Goal: Information Seeking & Learning: Learn about a topic

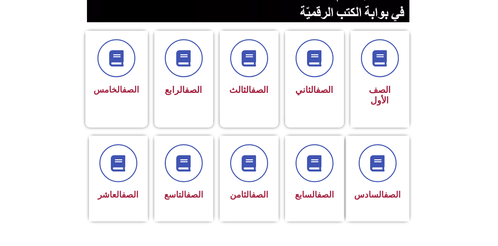
scroll to position [157, 0]
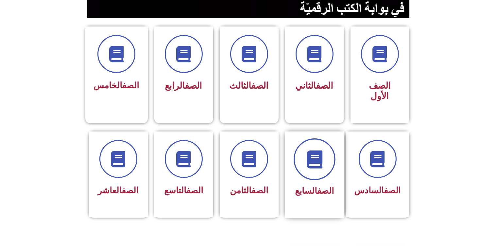
click at [310, 159] on span at bounding box center [315, 159] width 42 height 42
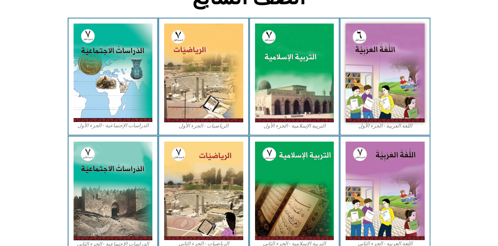
scroll to position [168, 0]
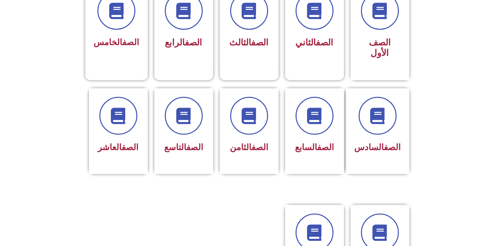
scroll to position [209, 0]
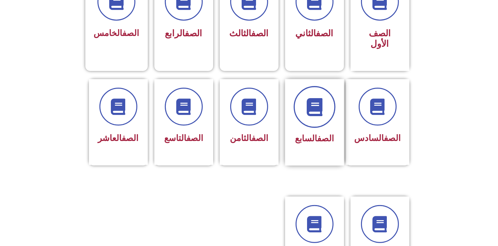
click at [307, 102] on icon at bounding box center [315, 107] width 18 height 18
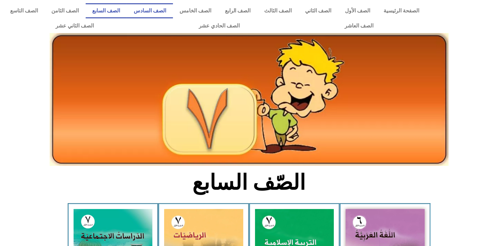
click at [172, 11] on link "الصف السادس" at bounding box center [150, 10] width 46 height 15
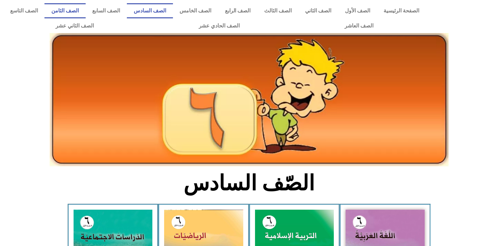
click at [85, 10] on link "الصف الثامن" at bounding box center [65, 10] width 41 height 15
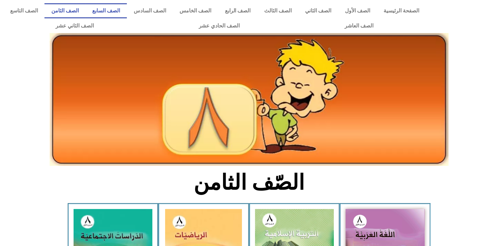
click at [127, 6] on link "الصف السابع" at bounding box center [106, 10] width 41 height 15
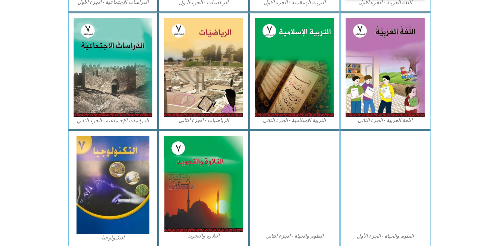
scroll to position [338, 0]
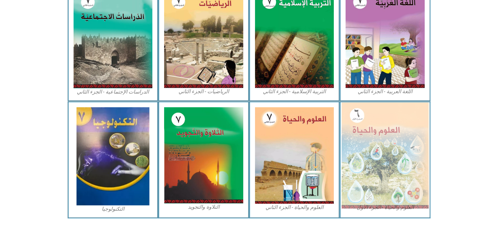
click at [386, 135] on img at bounding box center [385, 155] width 87 height 106
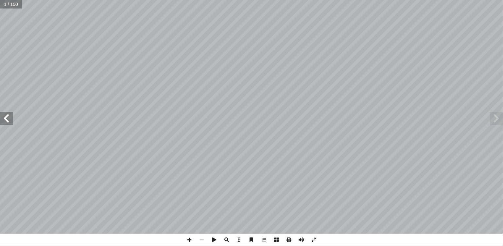
click at [8, 120] on span at bounding box center [6, 118] width 13 height 13
click at [189, 239] on span at bounding box center [189, 240] width 12 height 12
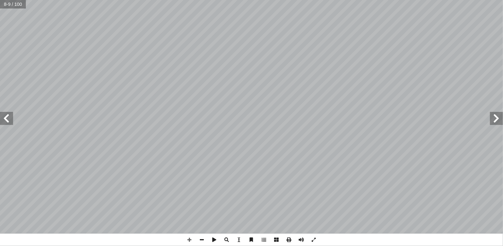
click at [6, 119] on span at bounding box center [6, 118] width 13 height 13
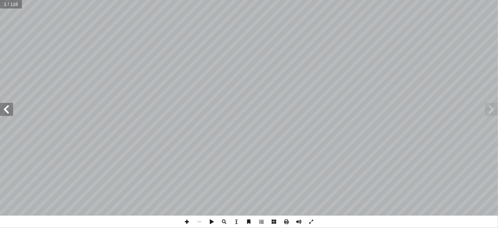
click at [186, 223] on span at bounding box center [187, 221] width 12 height 12
click at [198, 221] on span at bounding box center [199, 221] width 12 height 12
click at [8, 107] on span at bounding box center [6, 109] width 13 height 13
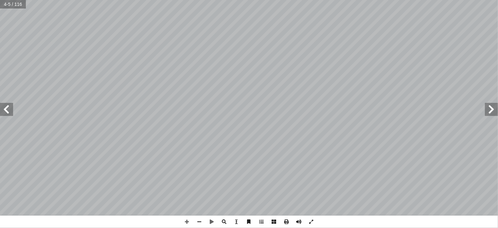
click at [8, 111] on span at bounding box center [6, 109] width 13 height 13
click at [4, 110] on span at bounding box center [6, 109] width 13 height 13
click at [188, 222] on span at bounding box center [187, 221] width 12 height 12
click at [6, 111] on span at bounding box center [6, 109] width 13 height 13
click at [262, 60] on html "الصفحة الرئيسية الصف الأول الصف الثاني الصف الثالث الصف الرابع الصف الخامس الصف…" at bounding box center [249, 30] width 498 height 60
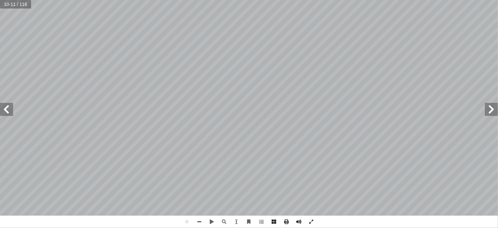
click at [330, 0] on html "الصفحة الرئيسية الصف الأول الصف الثاني الصف الثالث الصف الرابع الصف الخامس الصف…" at bounding box center [249, 30] width 498 height 60
click at [439, 60] on html "الصفحة الرئيسية الصف الأول الصف الثاني الصف الثالث الصف الرابع الصف الخامس الصف…" at bounding box center [249, 30] width 498 height 60
click at [203, 222] on span at bounding box center [199, 221] width 12 height 12
click at [10, 109] on span at bounding box center [6, 109] width 13 height 13
click at [6, 111] on span at bounding box center [6, 109] width 13 height 13
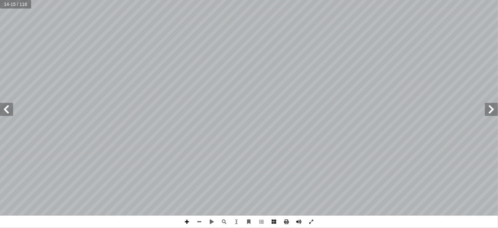
click at [189, 220] on span at bounding box center [187, 221] width 12 height 12
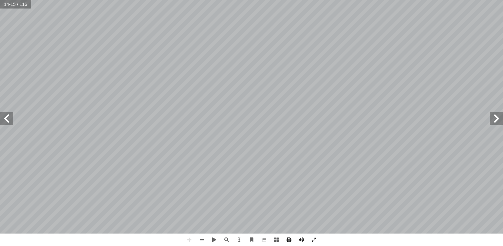
click at [327, 227] on div "١٠ الحياة ُ عتبة :) نشاط (2 جيب: أ تي و� آ ل� � َ ص ّ لن � أ قر� أ � * روي ُ ك …" at bounding box center [251, 123] width 503 height 246
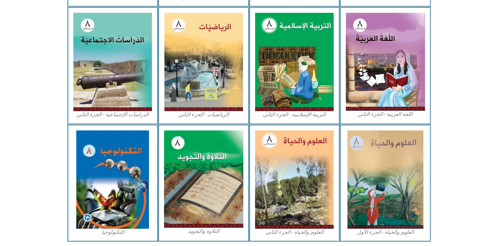
scroll to position [314, 0]
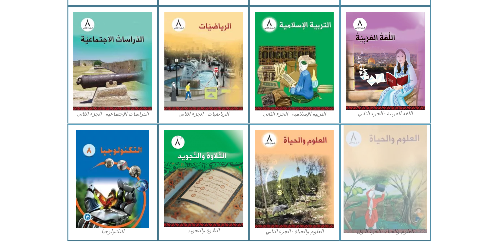
click at [402, 163] on img at bounding box center [384, 179] width 83 height 108
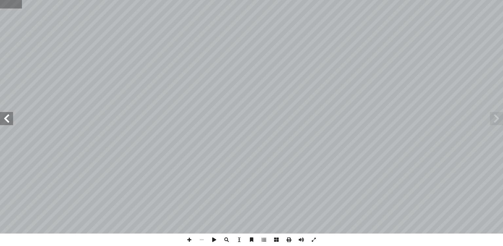
click at [6, 5] on input "text" at bounding box center [11, 4] width 22 height 9
type input "*"
click at [9, 119] on span at bounding box center [6, 118] width 13 height 13
click at [9, 118] on span at bounding box center [6, 118] width 13 height 13
click at [496, 117] on span at bounding box center [496, 118] width 13 height 13
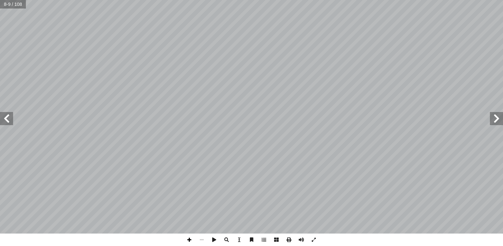
click at [184, 239] on span at bounding box center [189, 239] width 12 height 12
click at [10, 114] on span at bounding box center [6, 118] width 13 height 13
click at [9, 119] on span at bounding box center [6, 118] width 13 height 13
click at [7, 120] on span at bounding box center [6, 118] width 13 height 13
click at [9, 120] on span at bounding box center [6, 118] width 13 height 13
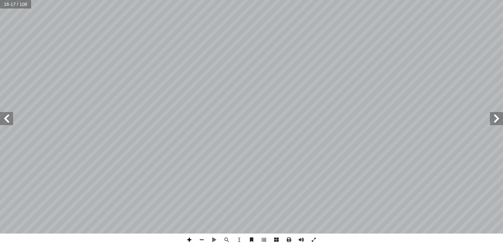
click at [190, 240] on span at bounding box center [189, 239] width 12 height 12
click at [305, 0] on html "الصفحة الرئيسية الصف الأول الصف الثاني الصف الثالث الصف الرابع الصف الخامس الصف…" at bounding box center [251, 30] width 503 height 60
click at [318, 0] on html "الصفحة الرئيسية الصف الأول الصف الثاني الصف الثالث الصف الرابع الصف الخامس الصف…" at bounding box center [251, 30] width 503 height 60
click at [201, 240] on span at bounding box center [201, 239] width 12 height 12
click at [4, 115] on span at bounding box center [6, 118] width 13 height 13
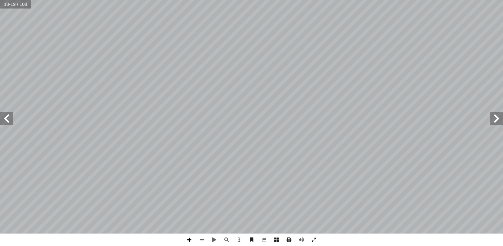
click at [191, 242] on span at bounding box center [189, 239] width 12 height 12
click at [494, 116] on span at bounding box center [496, 118] width 13 height 13
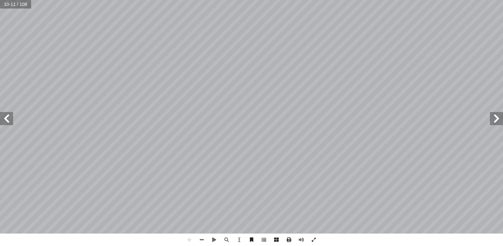
click at [496, 122] on span at bounding box center [496, 118] width 13 height 13
click at [201, 239] on span at bounding box center [201, 239] width 12 height 12
